Goal: Complete application form

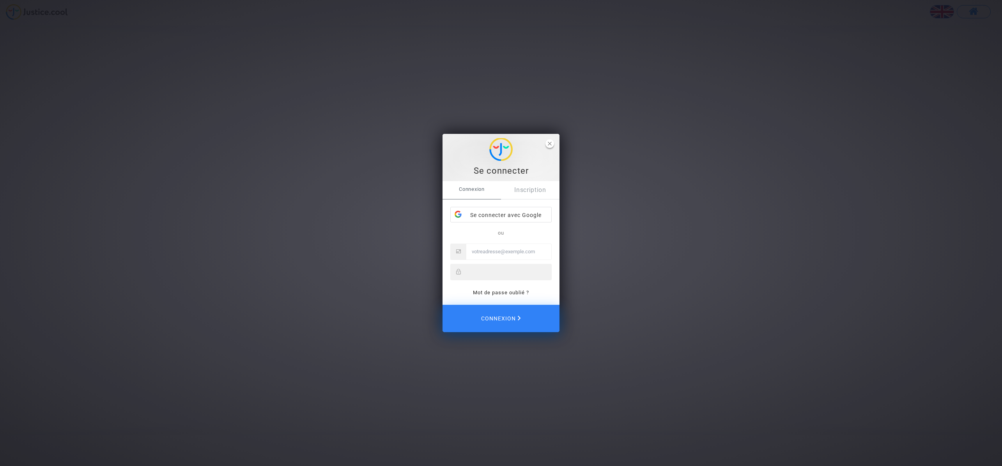
click at [551, 144] on icon "close" at bounding box center [550, 144] width 4 height 4
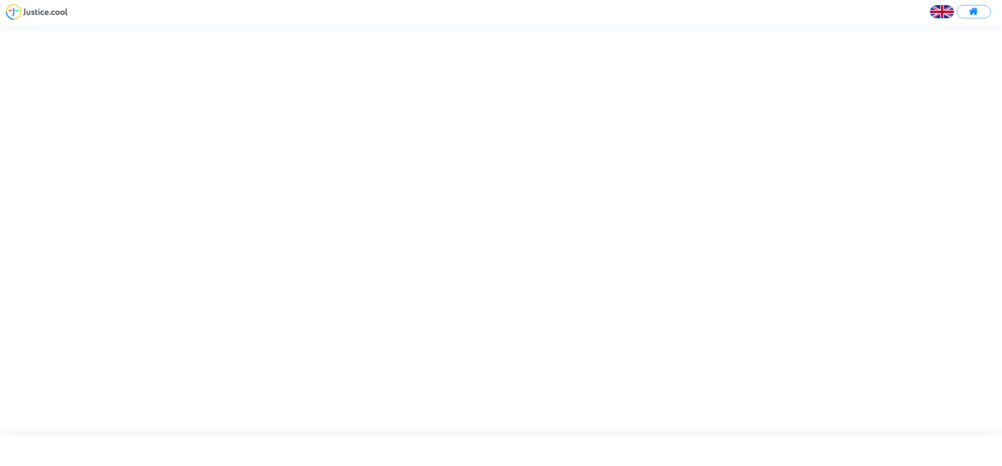
click at [44, 12] on img at bounding box center [37, 12] width 62 height 16
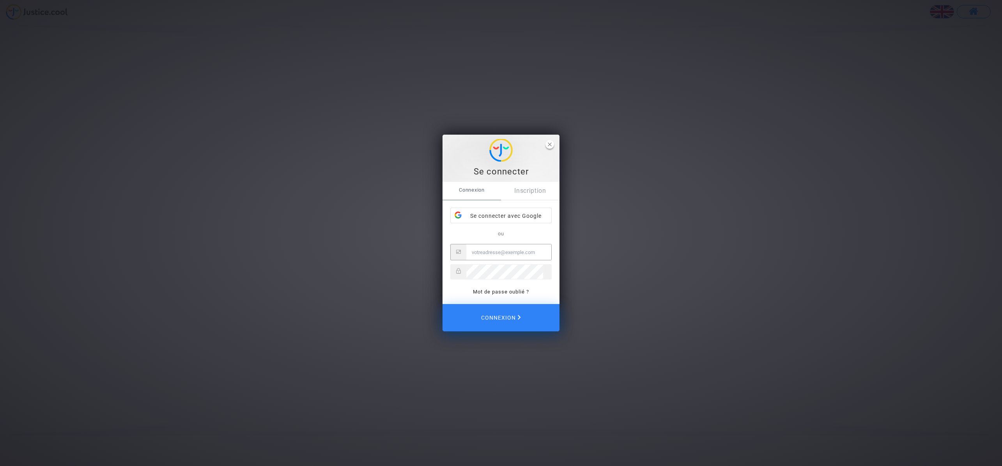
click at [550, 143] on icon "close" at bounding box center [550, 144] width 4 height 4
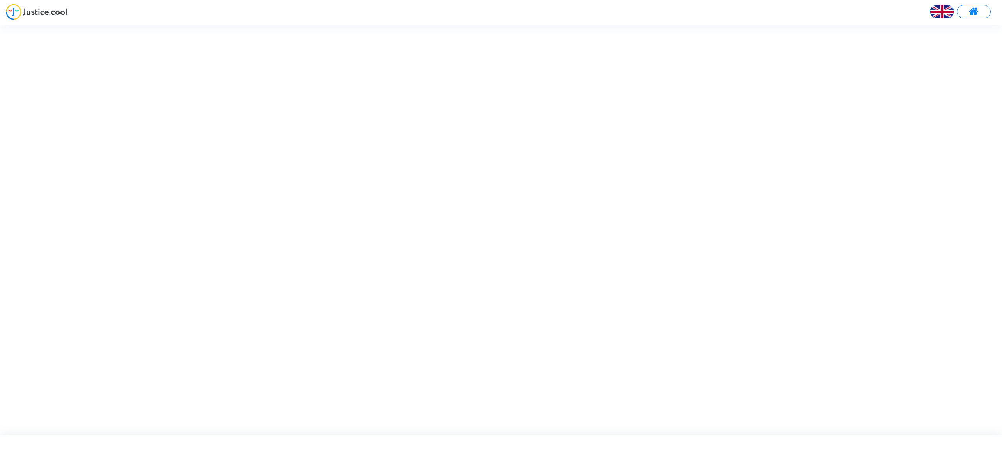
click at [970, 9] on span at bounding box center [974, 12] width 10 height 10
